Goal: Information Seeking & Learning: Learn about a topic

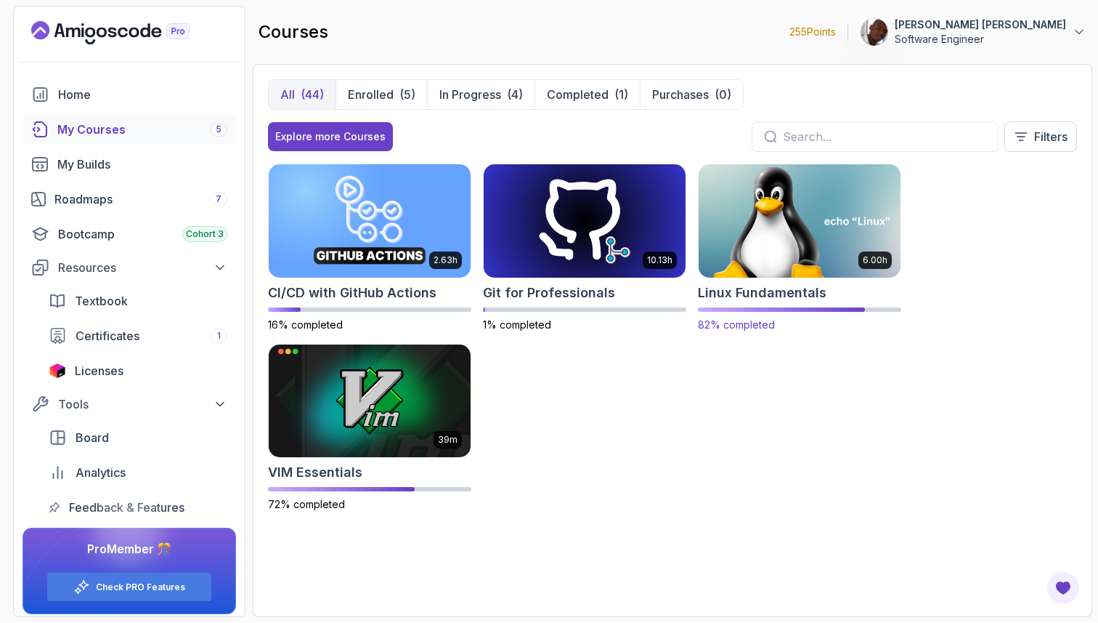
click at [761, 243] on img at bounding box center [800, 220] width 212 height 118
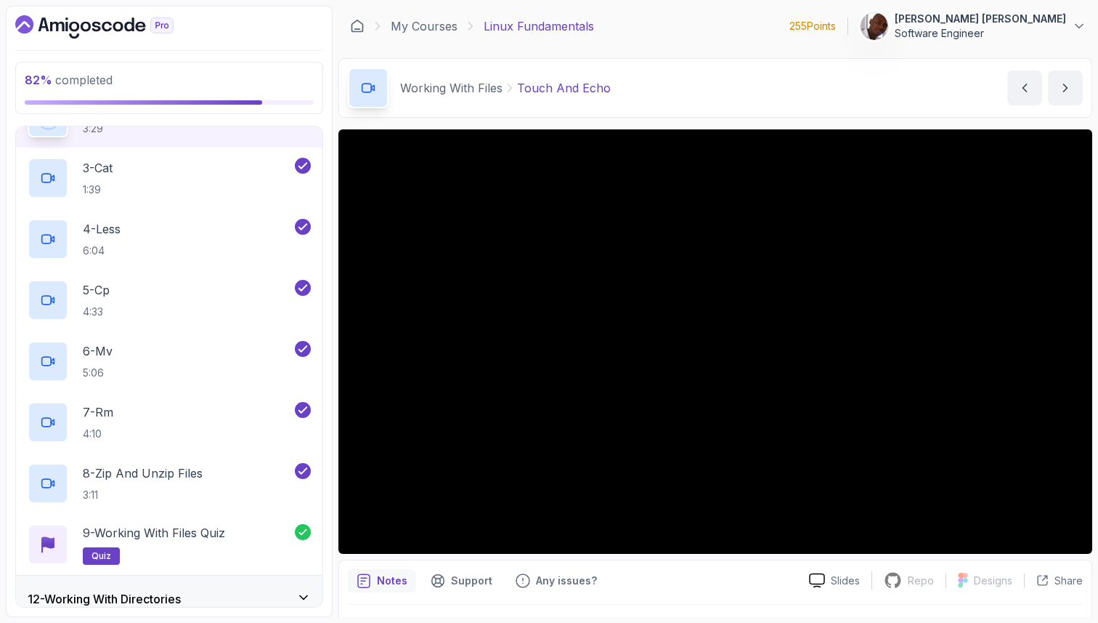
scroll to position [777, 0]
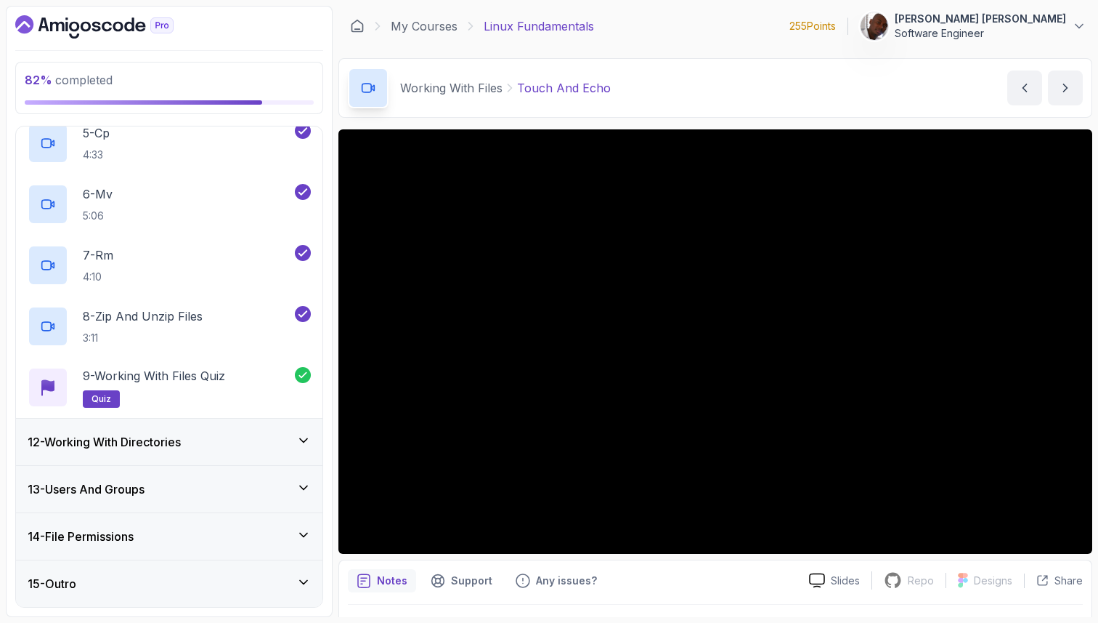
click at [203, 479] on div "13 - Users And Groups" at bounding box center [169, 489] width 307 height 46
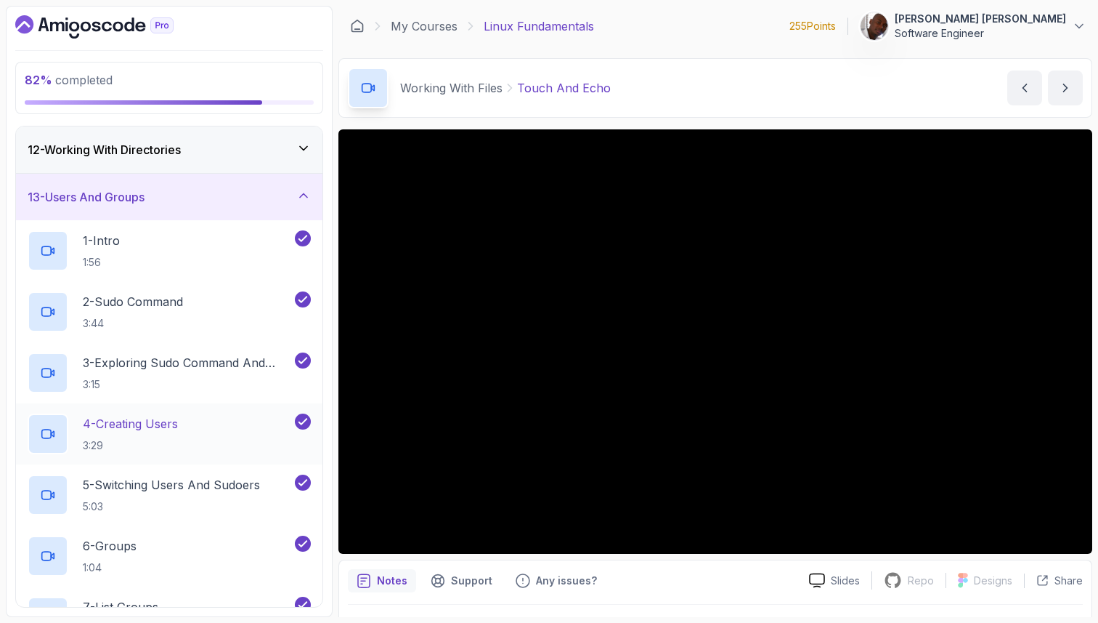
scroll to position [525, 0]
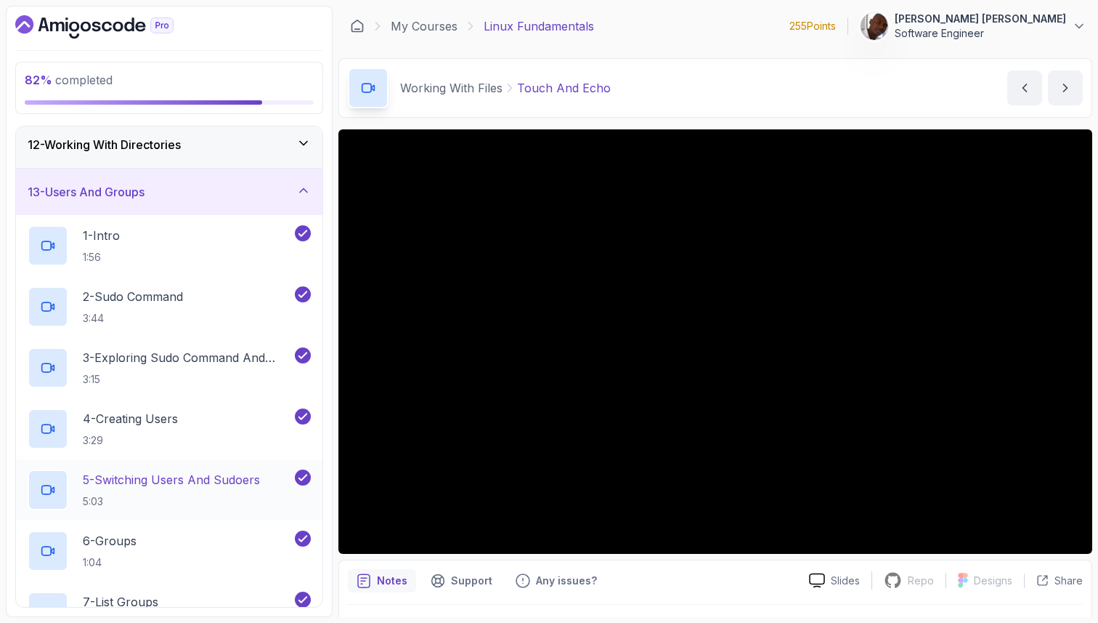
click at [186, 485] on p "5 - Switching Users And Sudoers" at bounding box center [171, 479] width 177 height 17
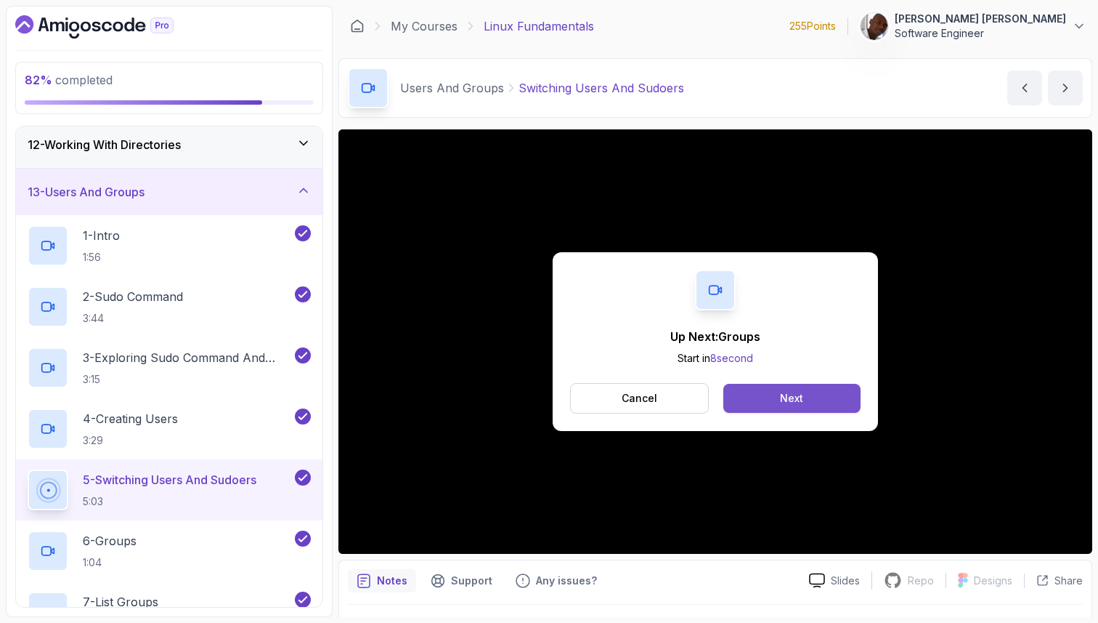
click at [802, 398] on div "Next" at bounding box center [791, 398] width 23 height 15
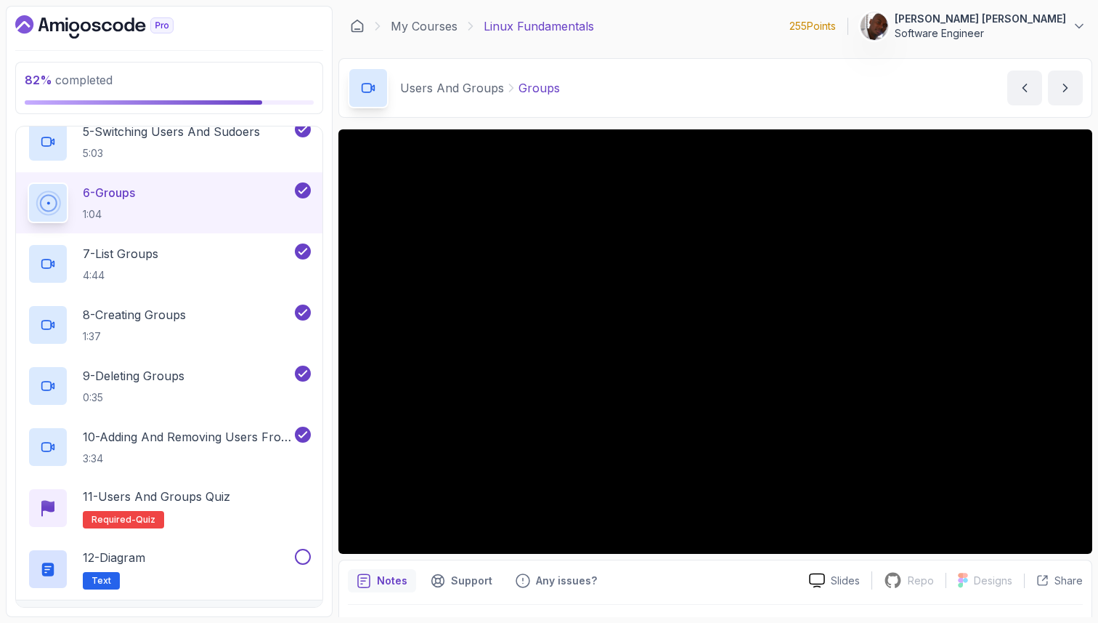
scroll to position [855, 0]
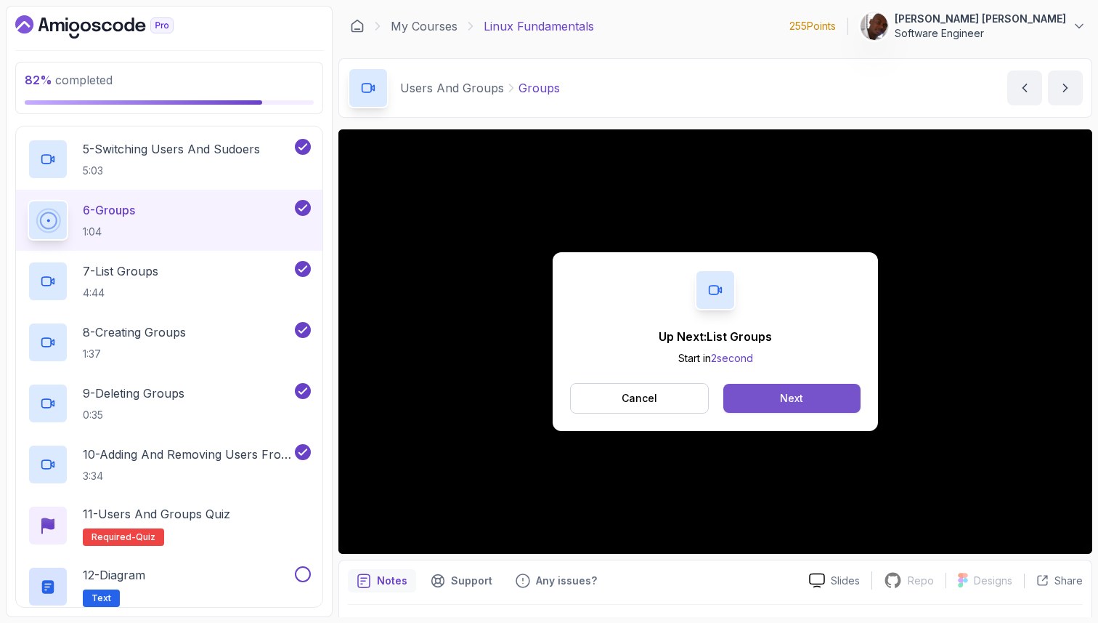
click at [799, 400] on div "Next" at bounding box center [791, 398] width 23 height 15
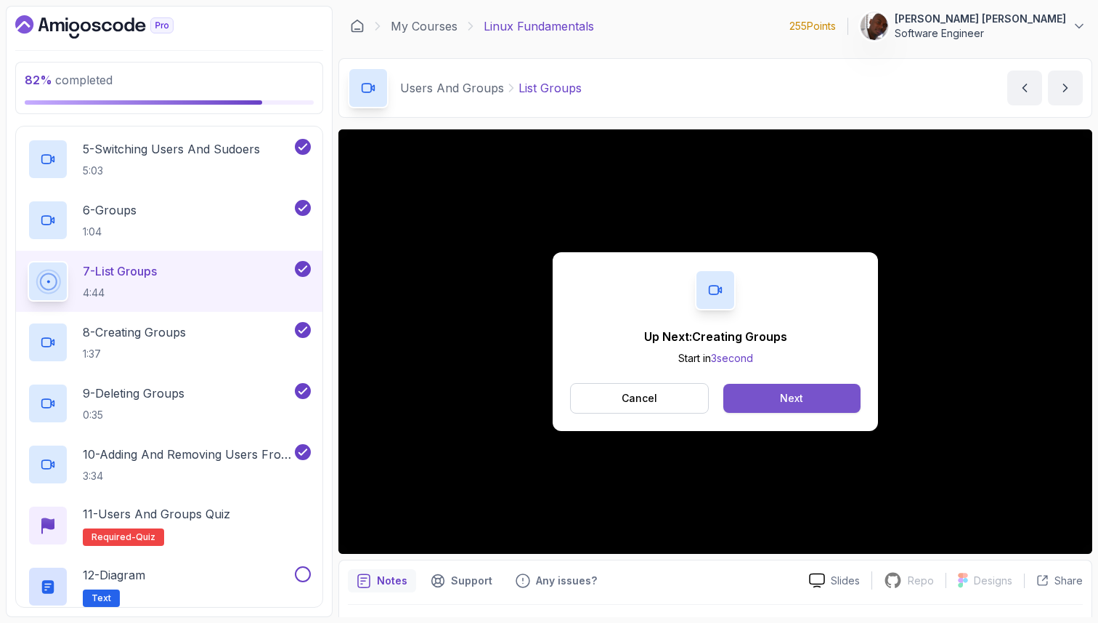
click at [775, 389] on button "Next" at bounding box center [792, 398] width 137 height 29
